Goal: Check status: Check status

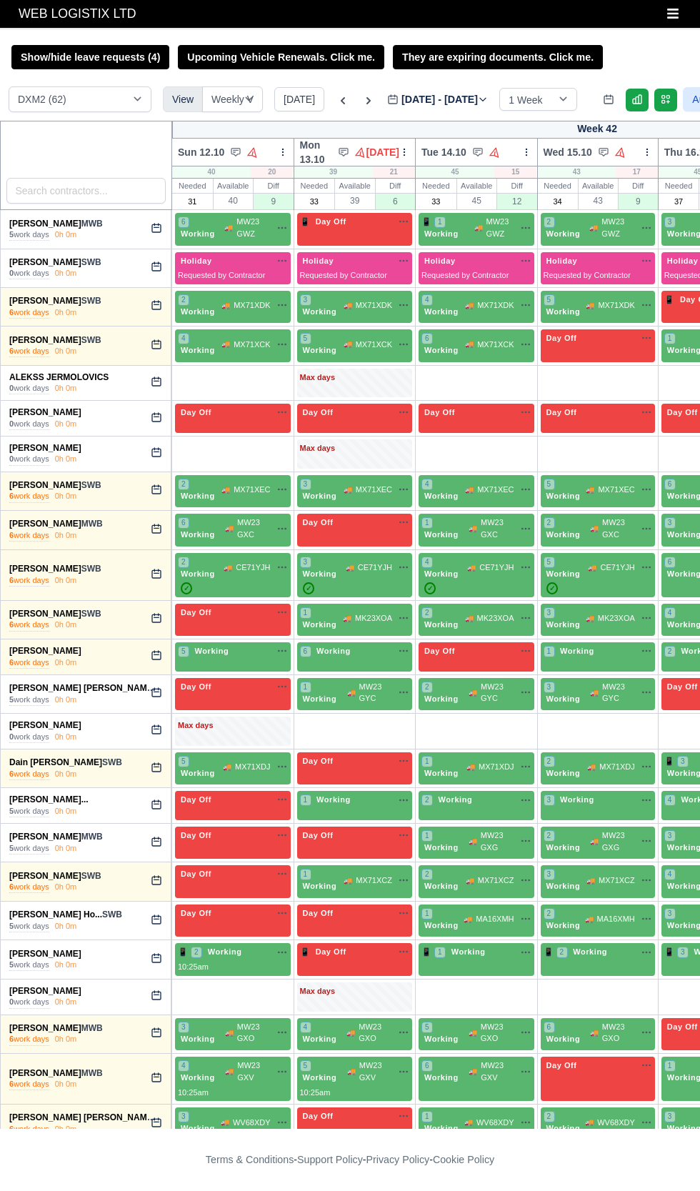
select select "1"
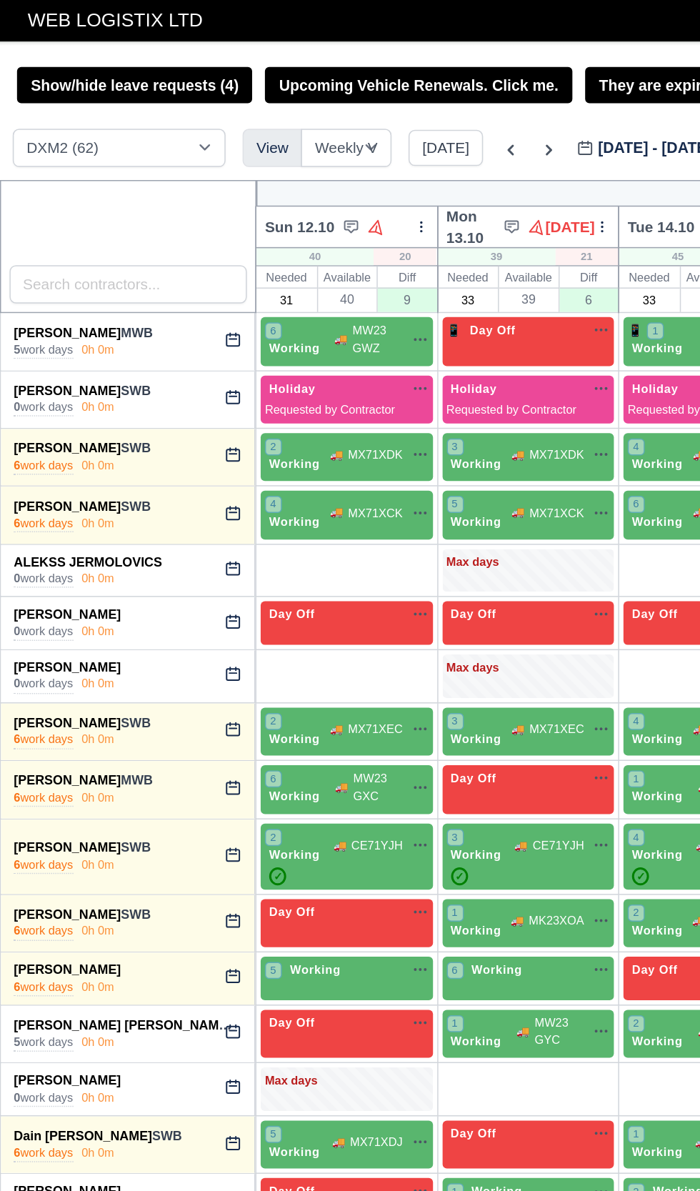
scroll to position [0, 13]
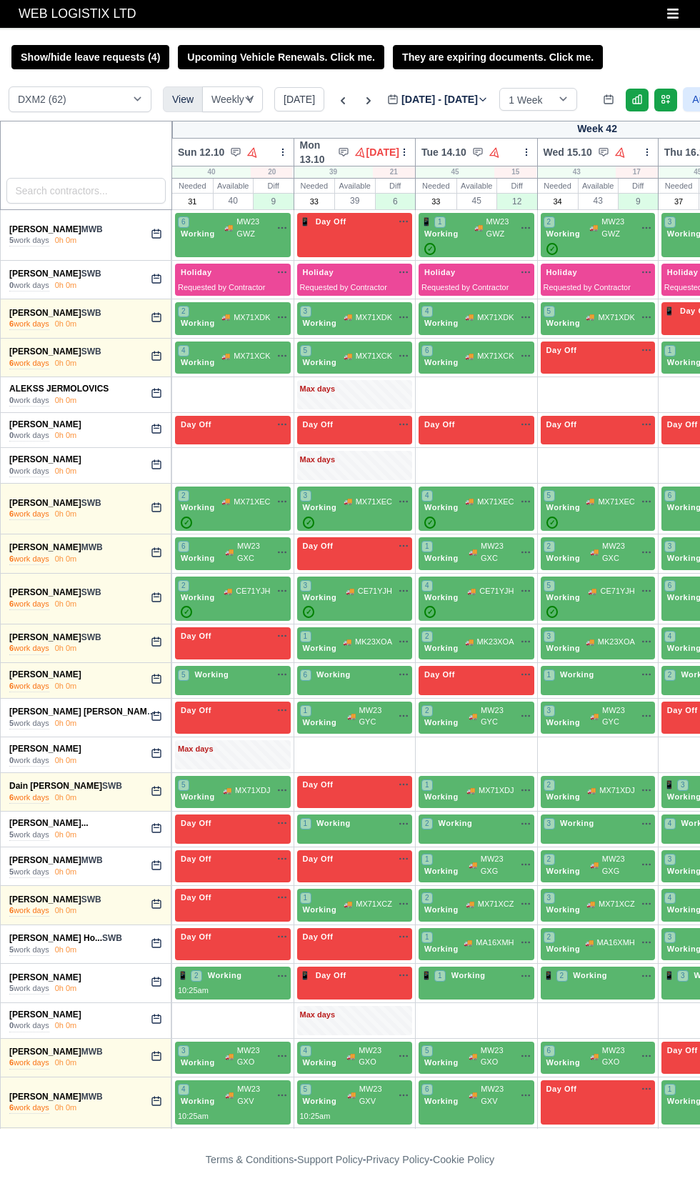
select select "1"
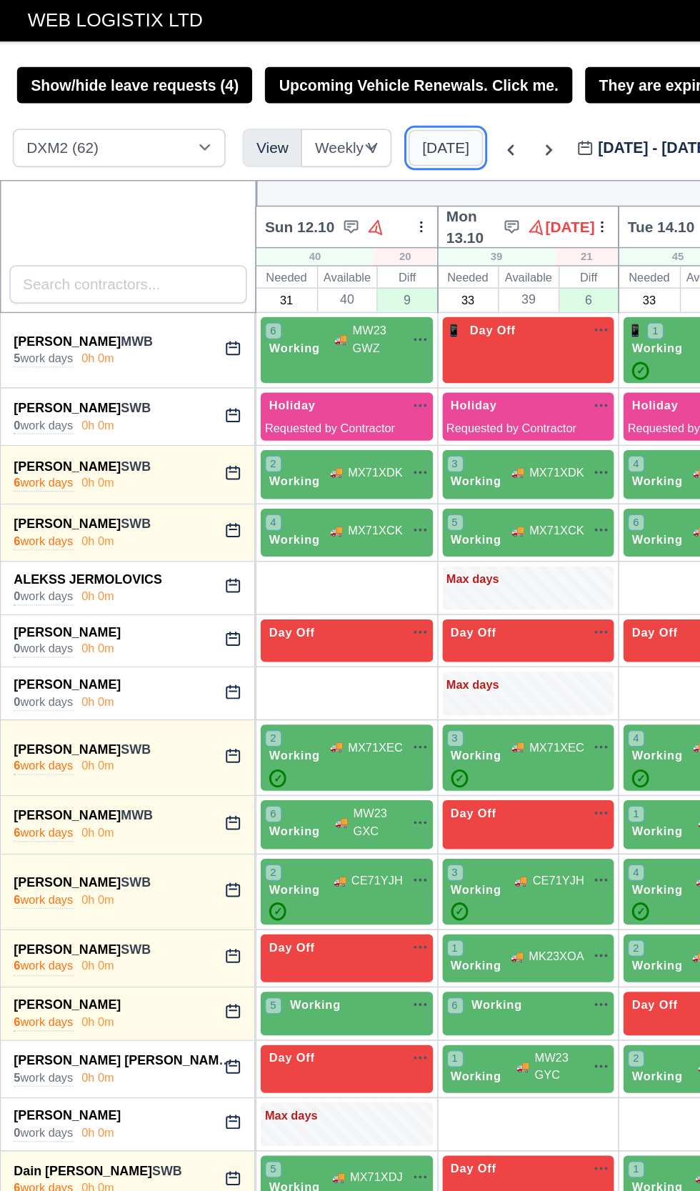
click at [300, 101] on button "[DATE]" at bounding box center [299, 99] width 50 height 24
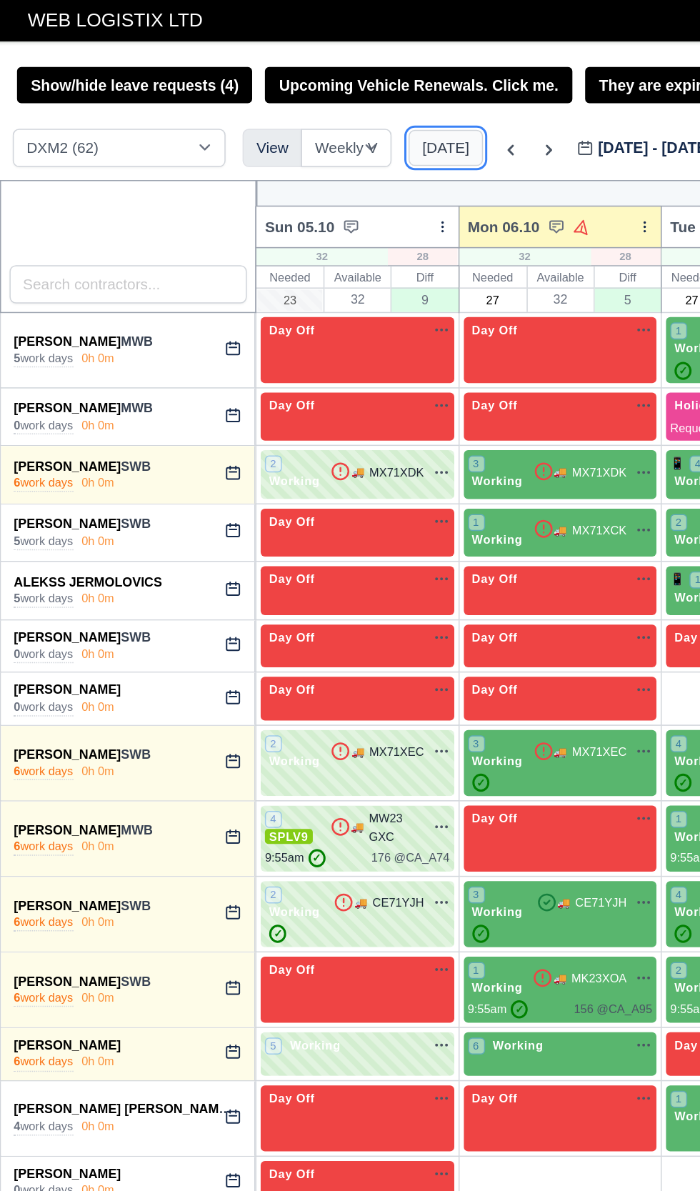
type input "[DATE]"
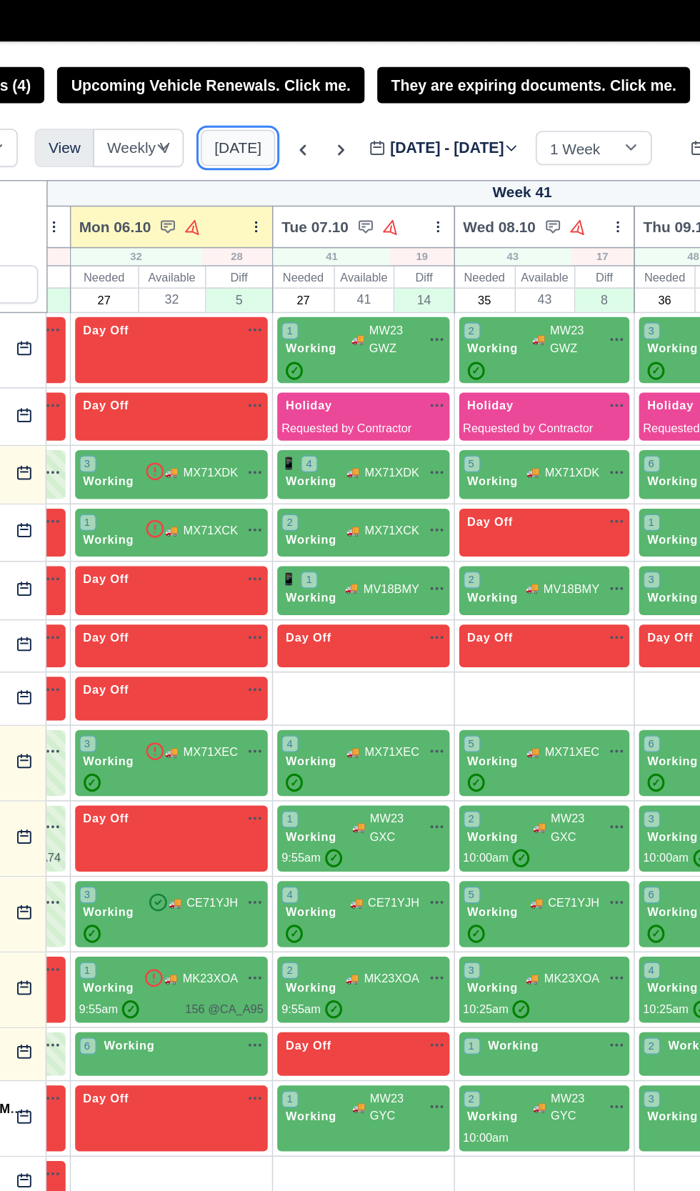
scroll to position [0, 122]
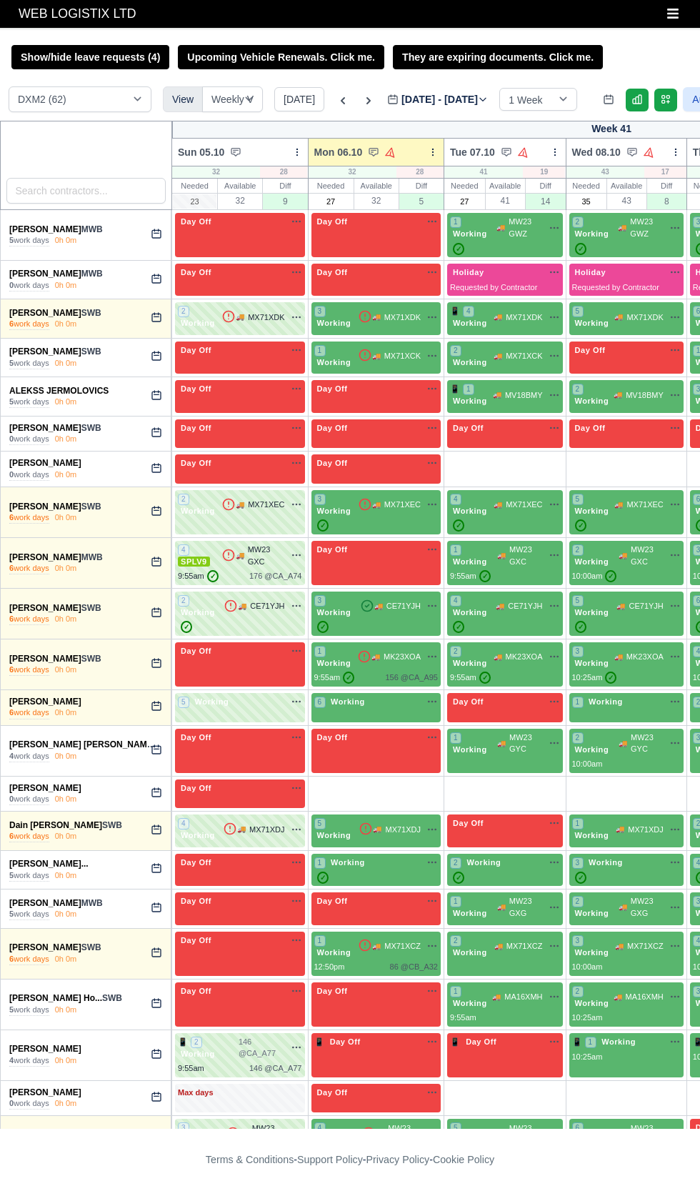
select select "1"
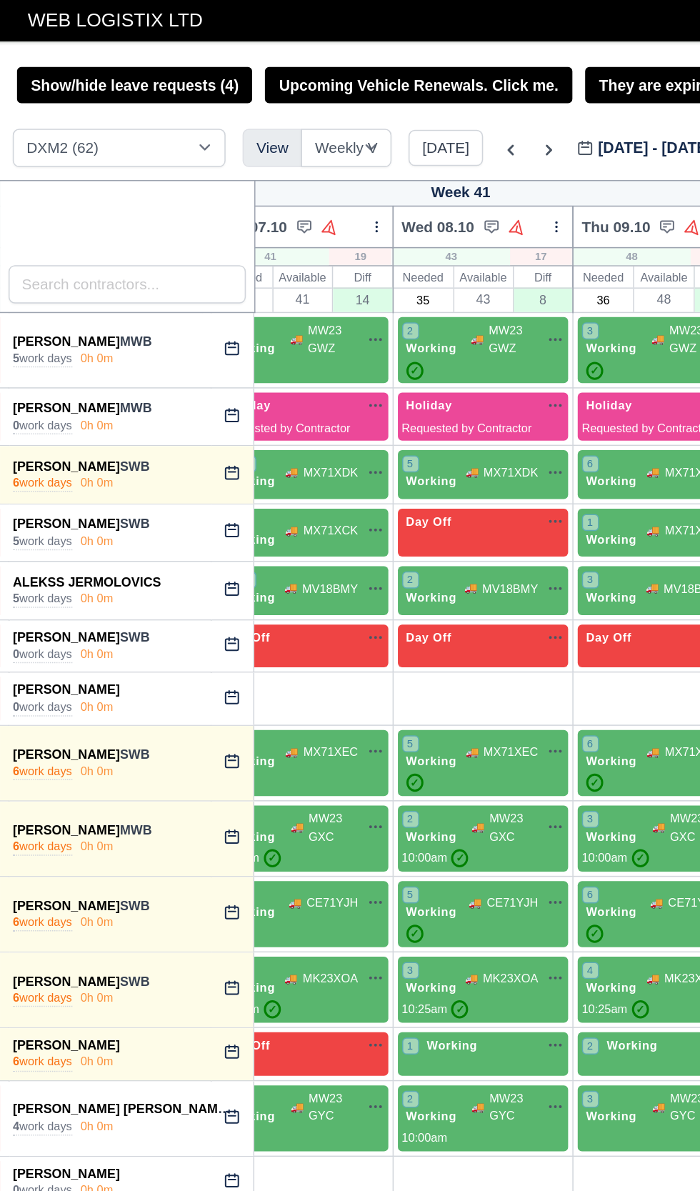
scroll to position [0, 326]
